Goal: Task Accomplishment & Management: Use online tool/utility

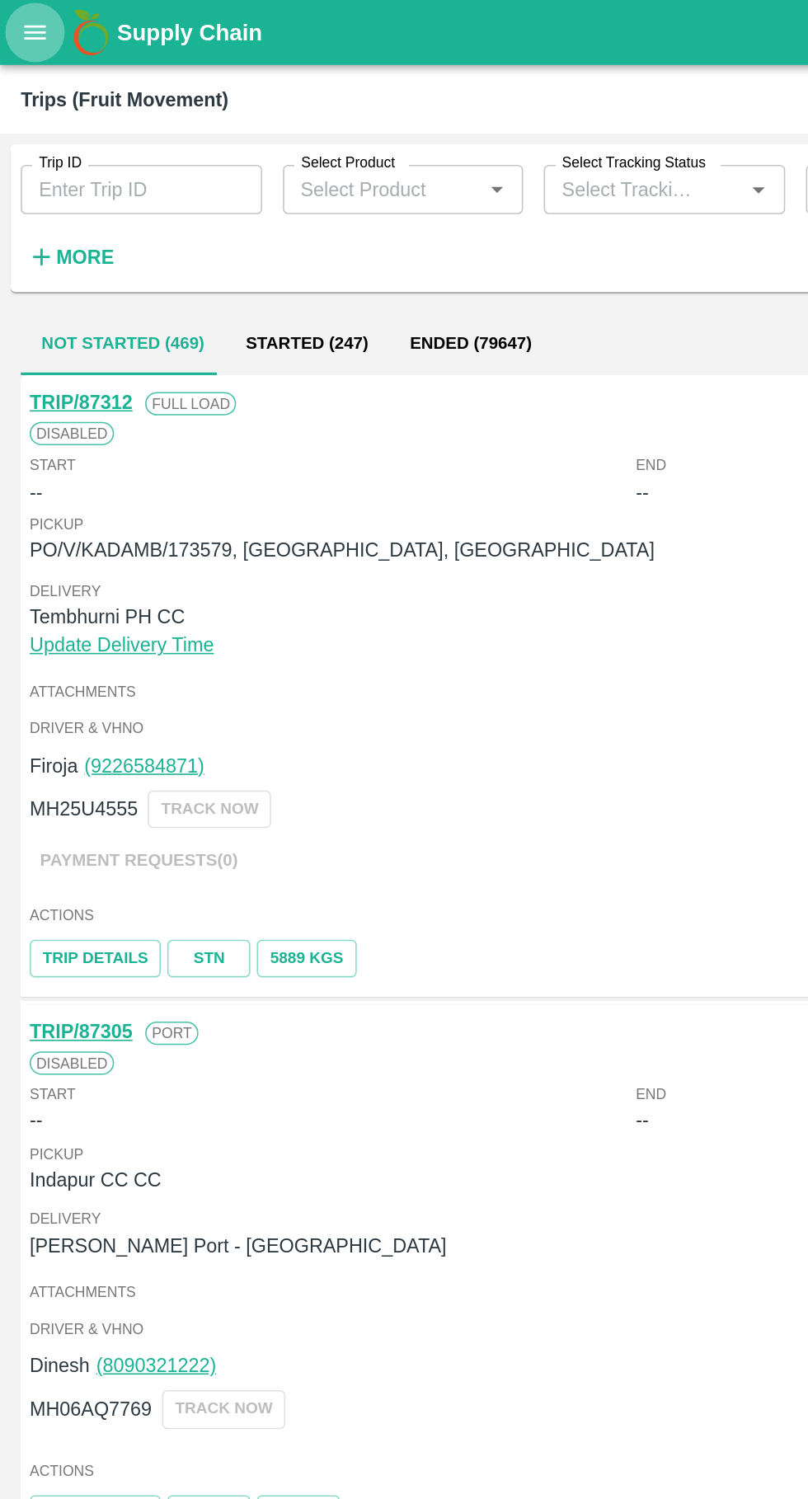
click at [28, 35] on button "open drawer" at bounding box center [22, 21] width 38 height 38
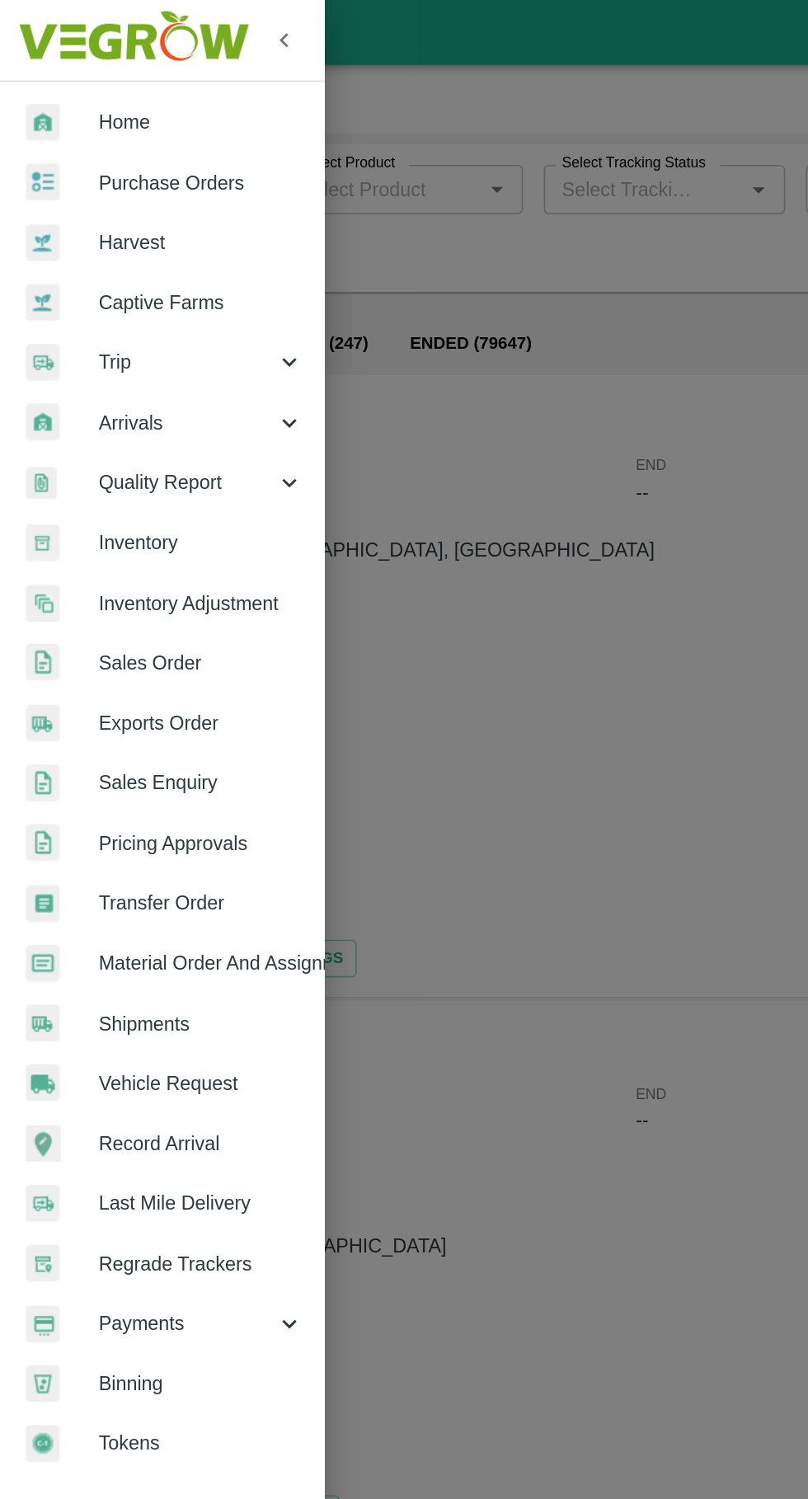
click at [129, 691] on span "Vehicle Request" at bounding box center [128, 688] width 130 height 18
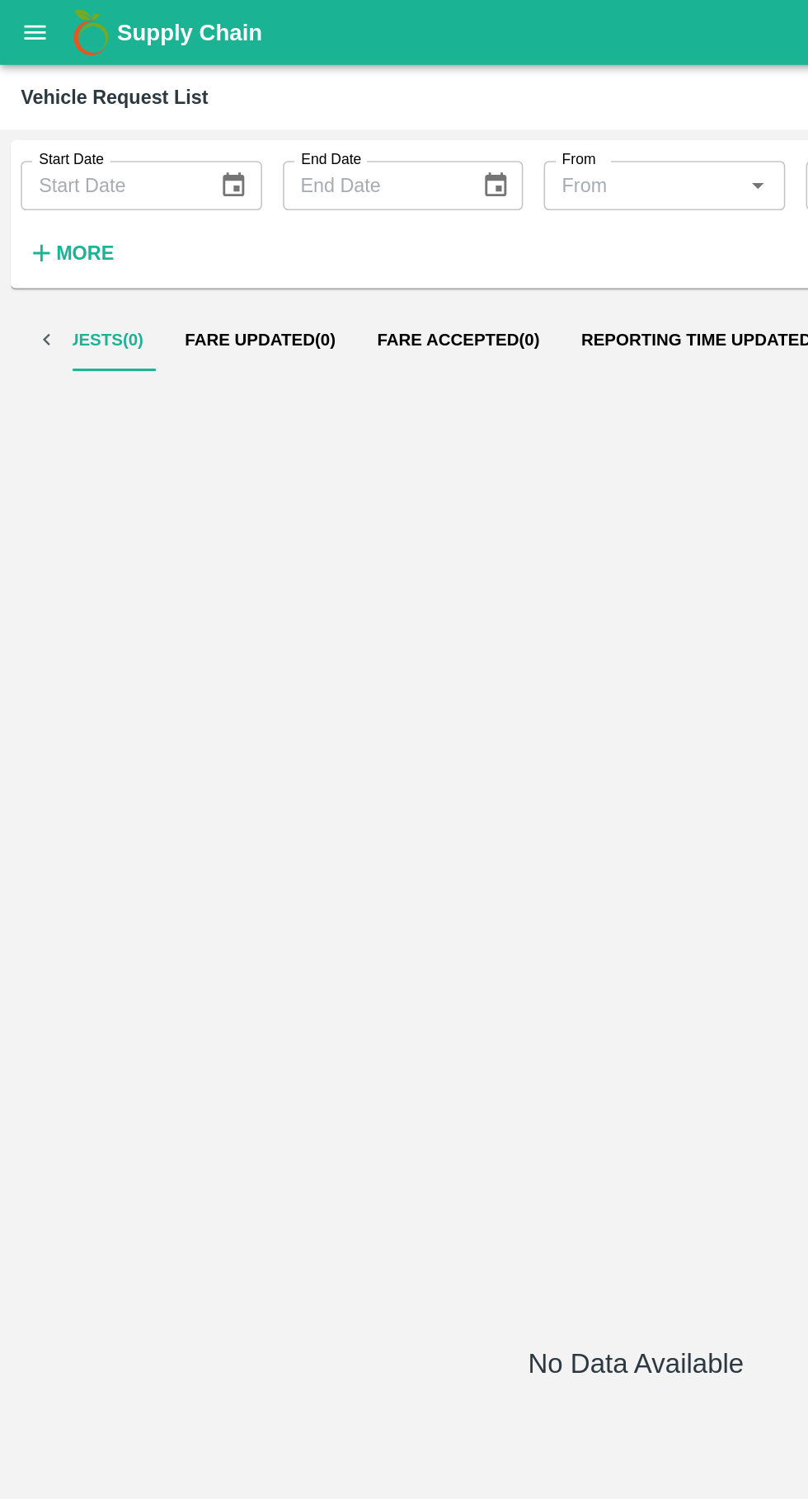
scroll to position [0, 157]
click at [405, 201] on button "Reporting Time Updated ( 42 )" at bounding box center [393, 216] width 192 height 40
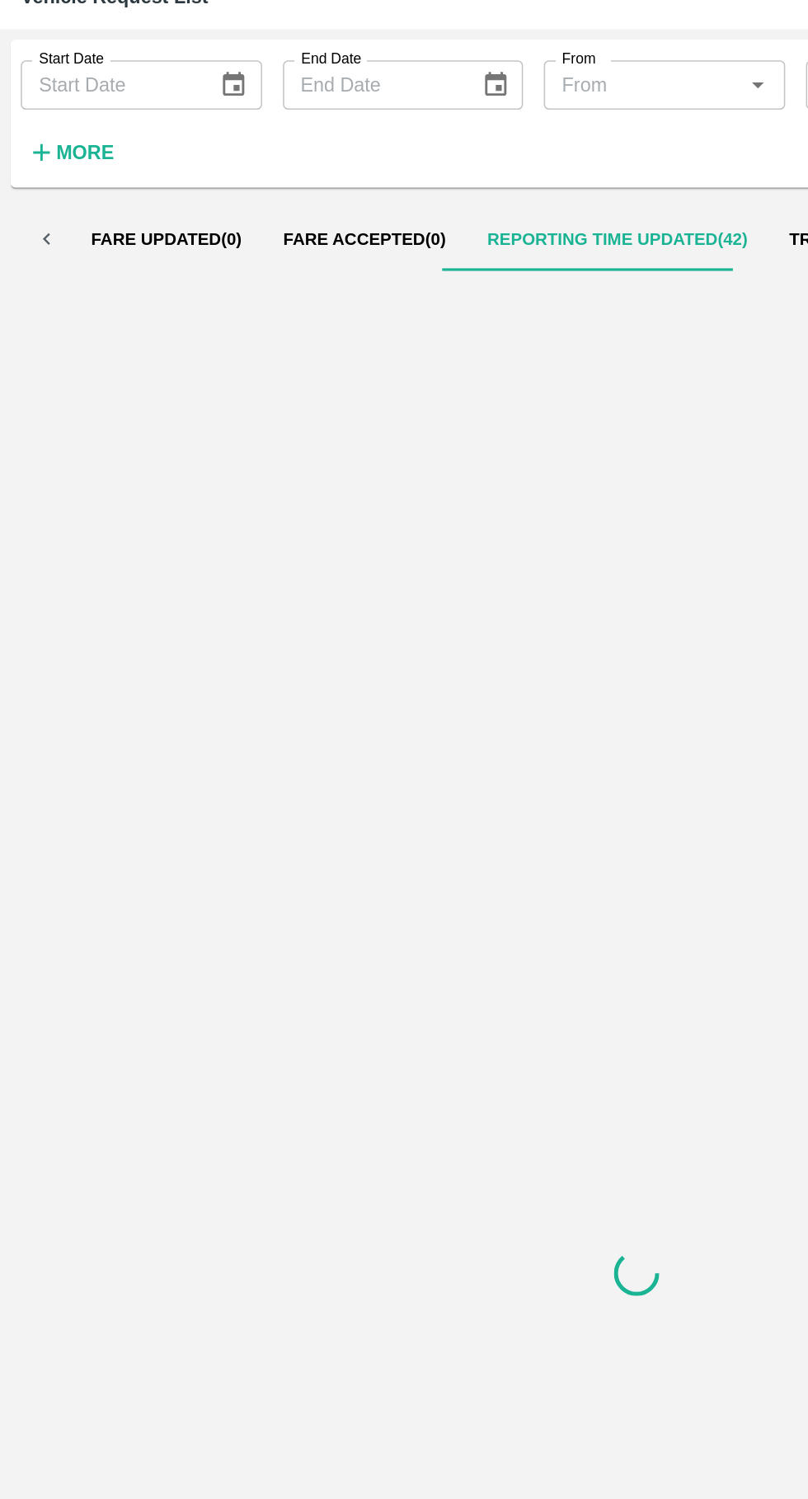
scroll to position [0, 0]
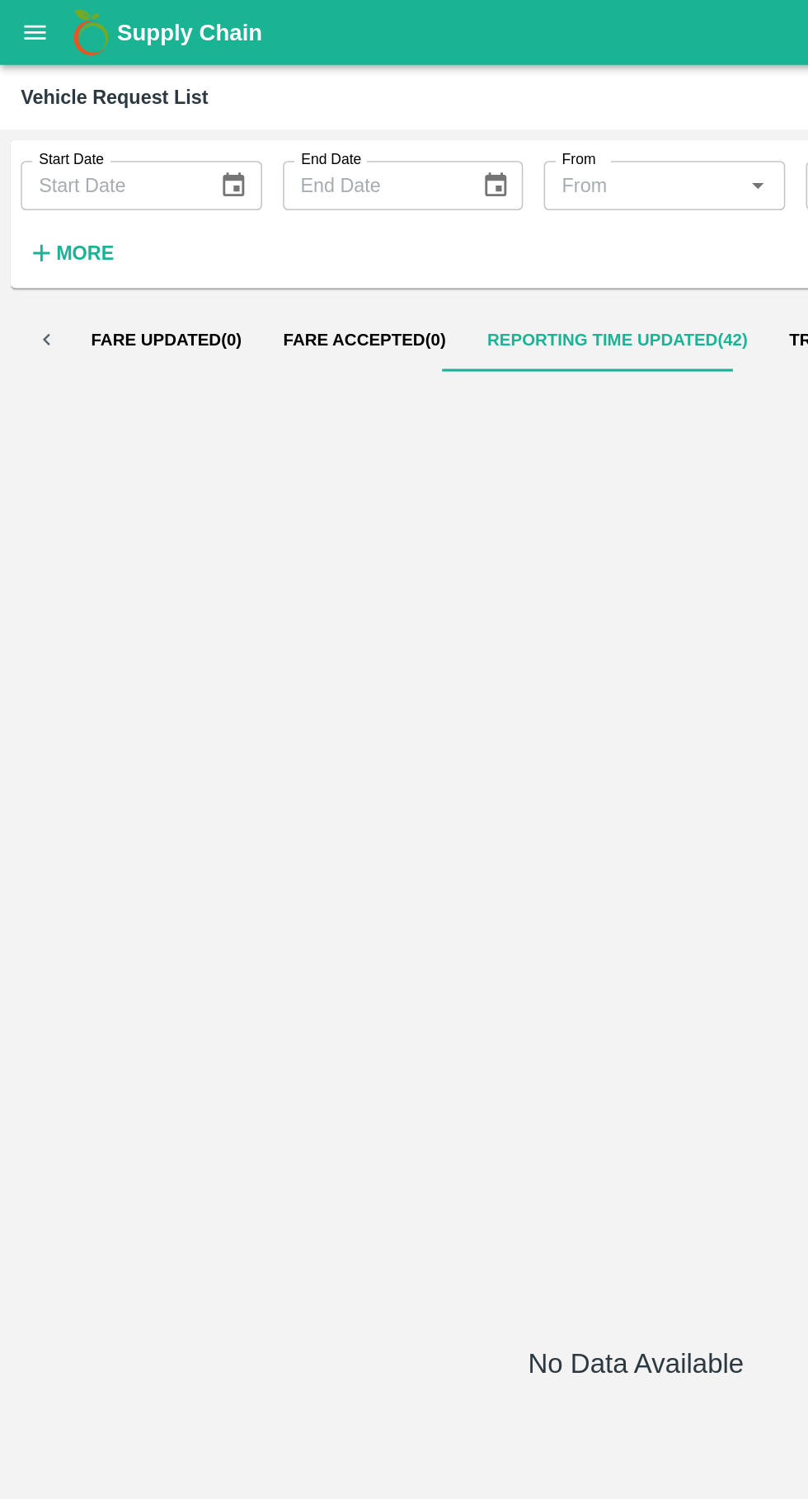
click at [234, 216] on span "Fare Accepted ( 0 )" at bounding box center [232, 215] width 103 height 13
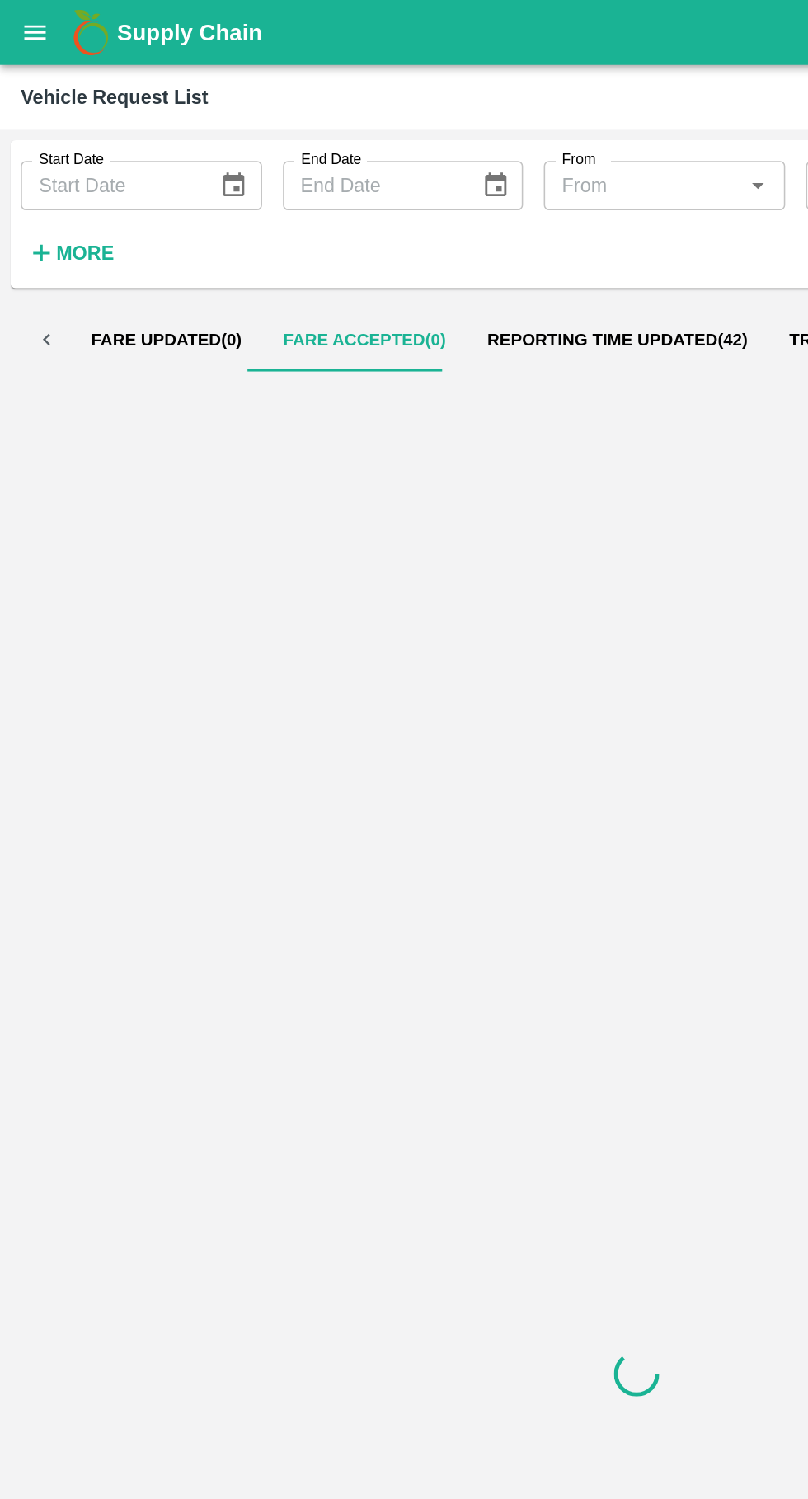
click at [419, 216] on span "Reporting Time Updated ( 42 )" at bounding box center [393, 215] width 166 height 13
